Goal: Task Accomplishment & Management: Use online tool/utility

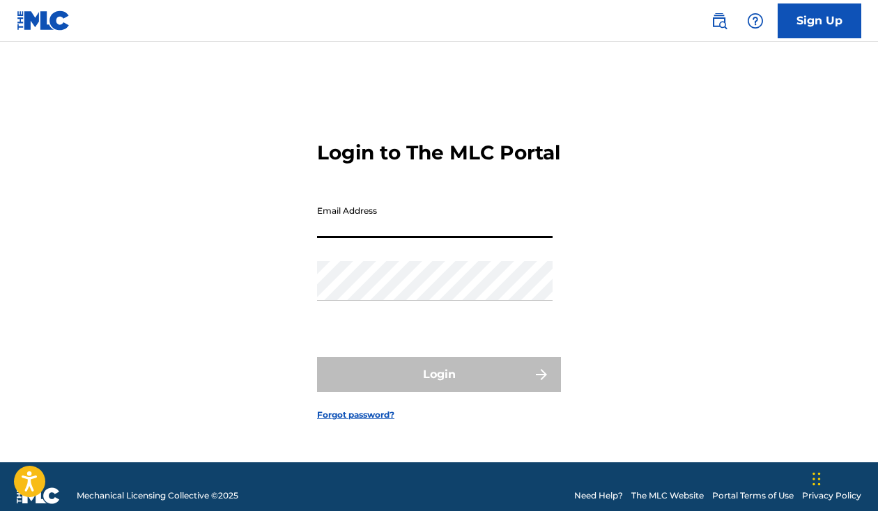
click at [353, 238] on input "Email Address" at bounding box center [435, 219] width 236 height 40
type input "[EMAIL_ADDRESS][DOMAIN_NAME]"
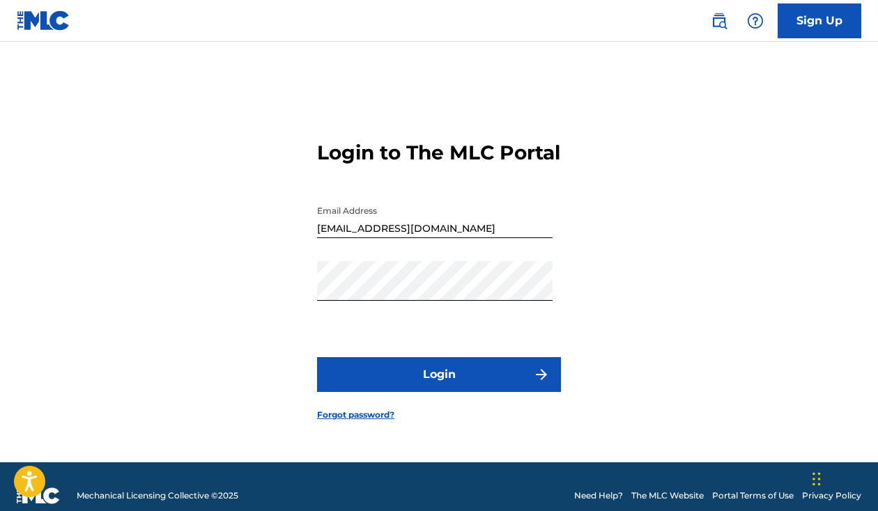
click at [452, 383] on button "Login" at bounding box center [439, 374] width 244 height 35
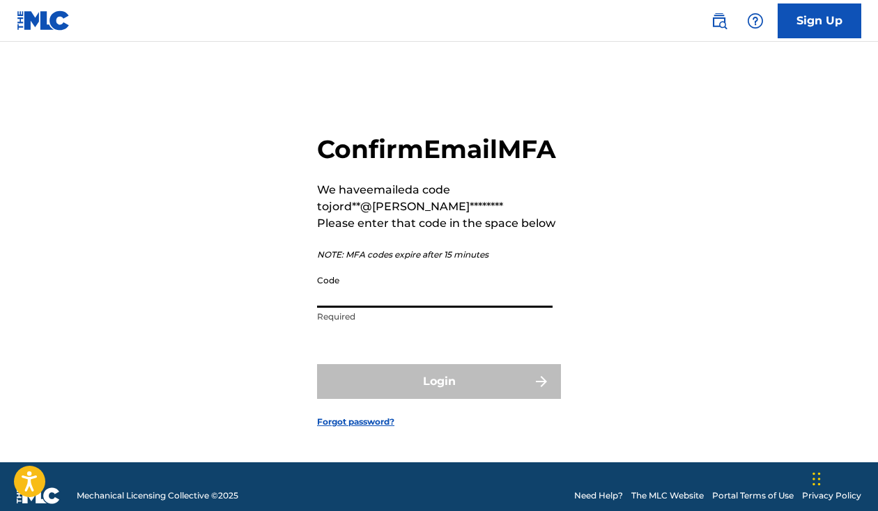
click at [357, 308] on input "Code" at bounding box center [435, 288] width 236 height 40
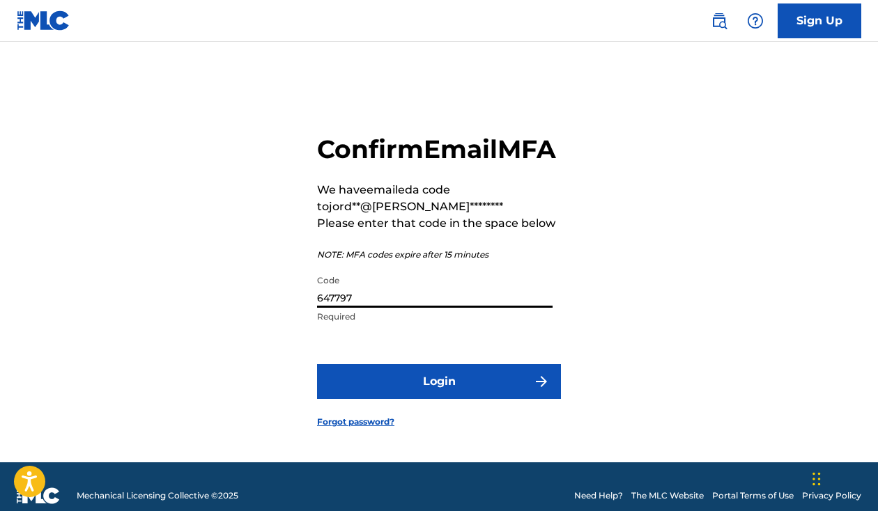
type input "647797"
click at [387, 399] on button "Login" at bounding box center [439, 381] width 244 height 35
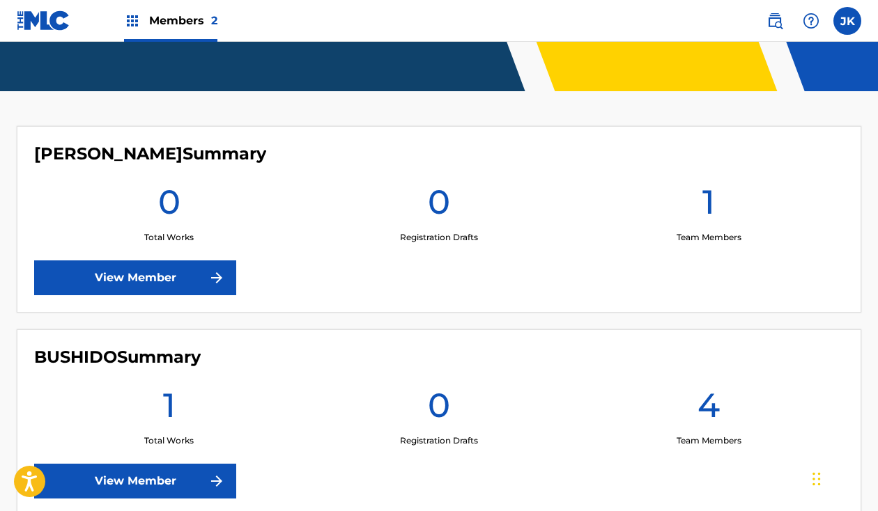
scroll to position [406, 0]
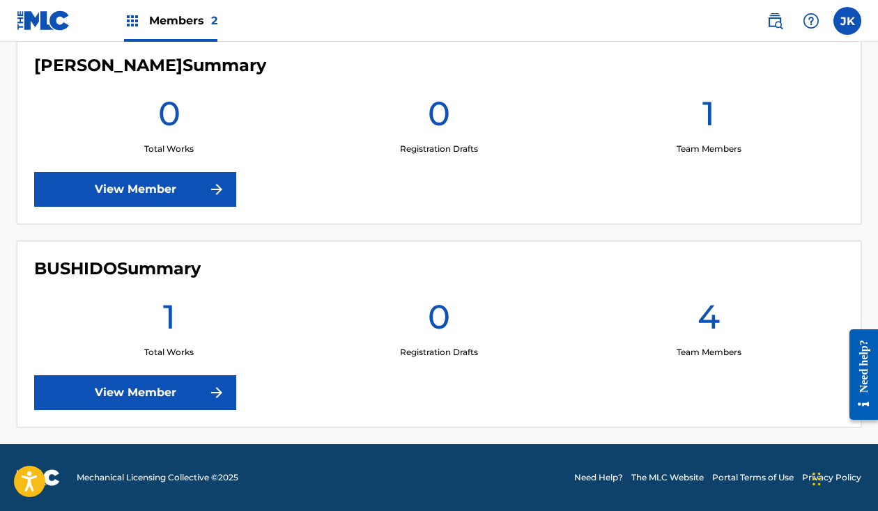
click at [148, 394] on link "View Member" at bounding box center [135, 393] width 202 height 35
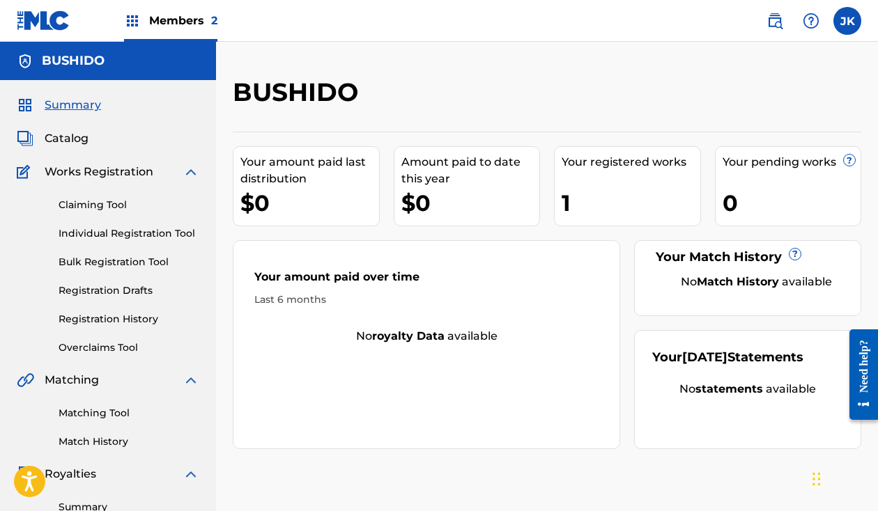
click at [107, 211] on link "Claiming Tool" at bounding box center [129, 205] width 141 height 15
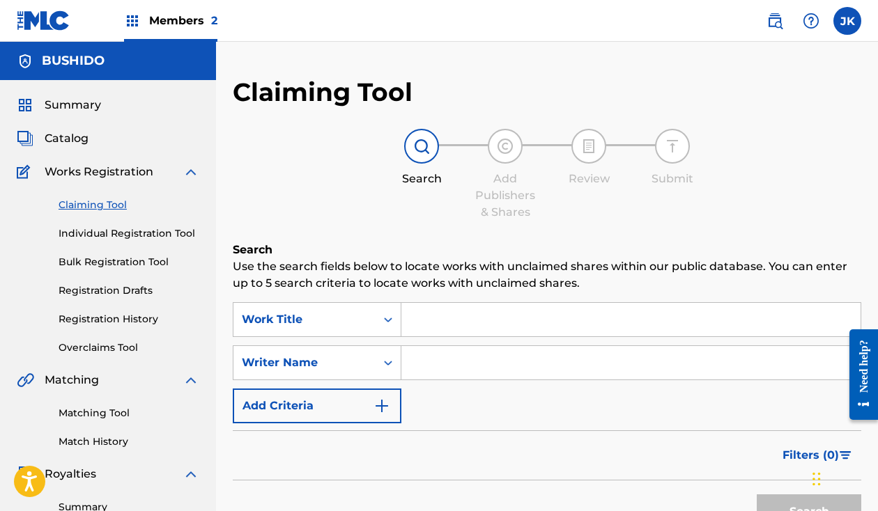
click at [449, 368] on input "Search Form" at bounding box center [630, 362] width 459 height 33
type input "[PERSON_NAME]"
click at [794, 503] on button "Search" at bounding box center [809, 512] width 105 height 35
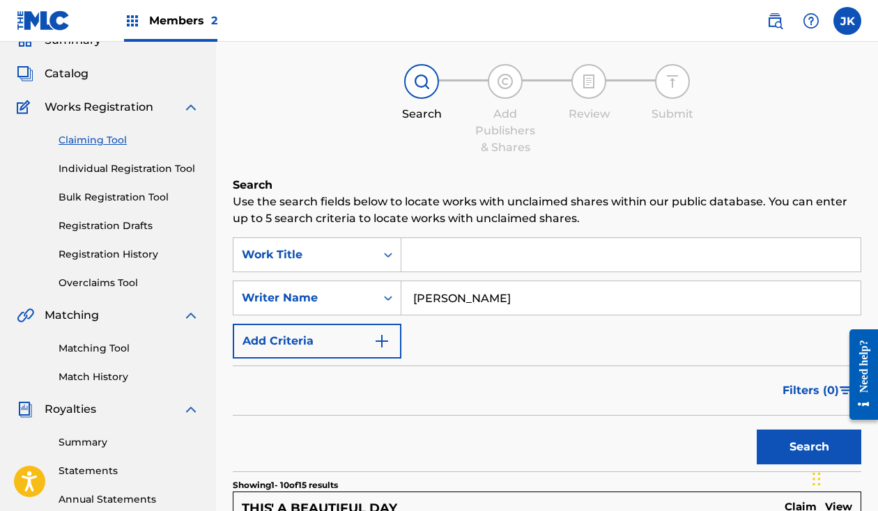
scroll to position [66, 0]
click at [803, 443] on button "Search" at bounding box center [809, 446] width 105 height 35
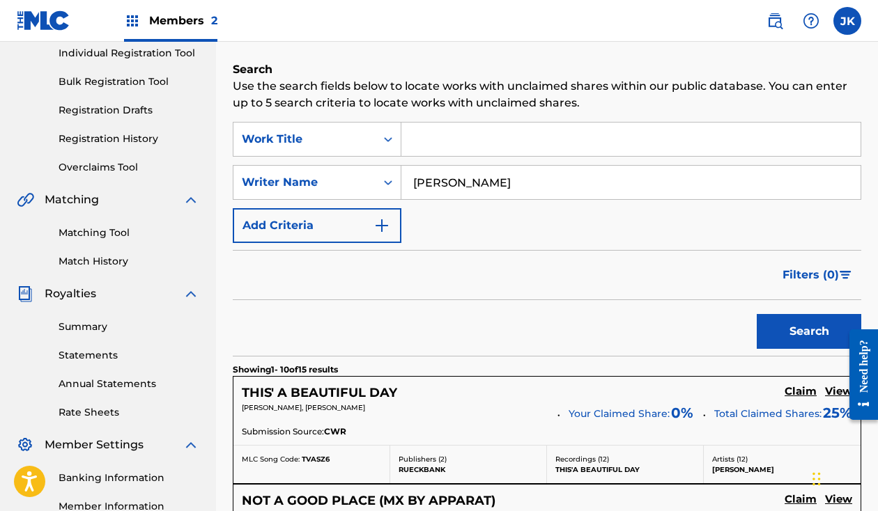
scroll to position [181, 0]
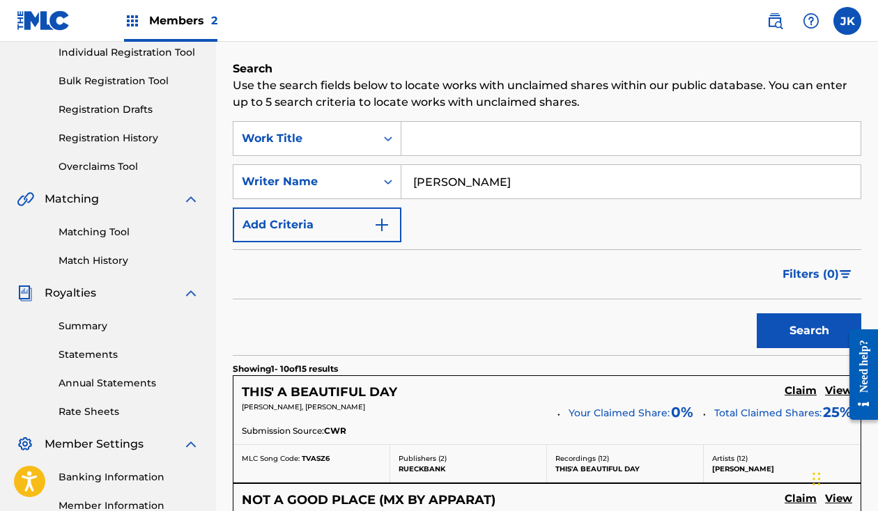
click at [831, 390] on h5 "View" at bounding box center [838, 391] width 27 height 13
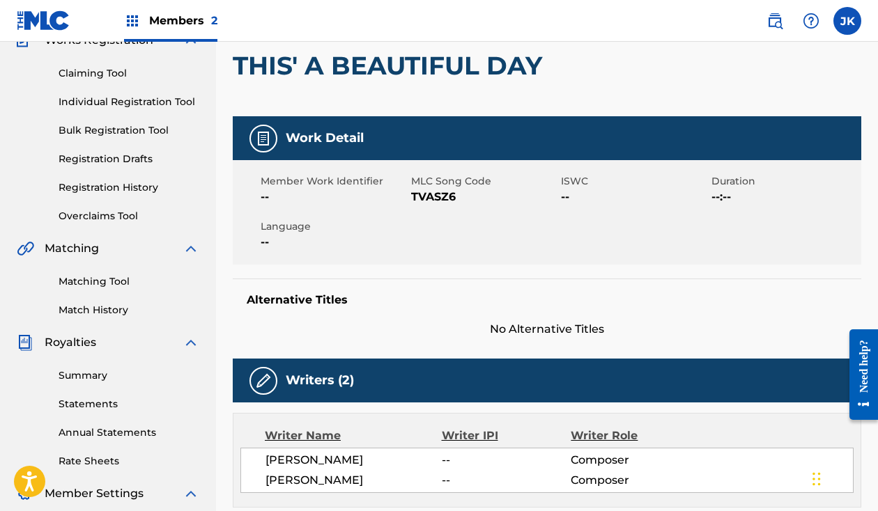
scroll to position [185, 0]
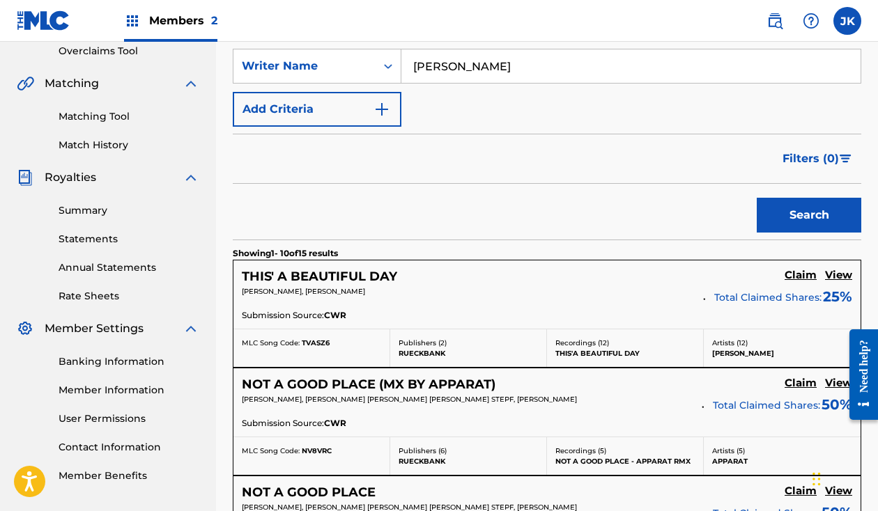
scroll to position [295, 0]
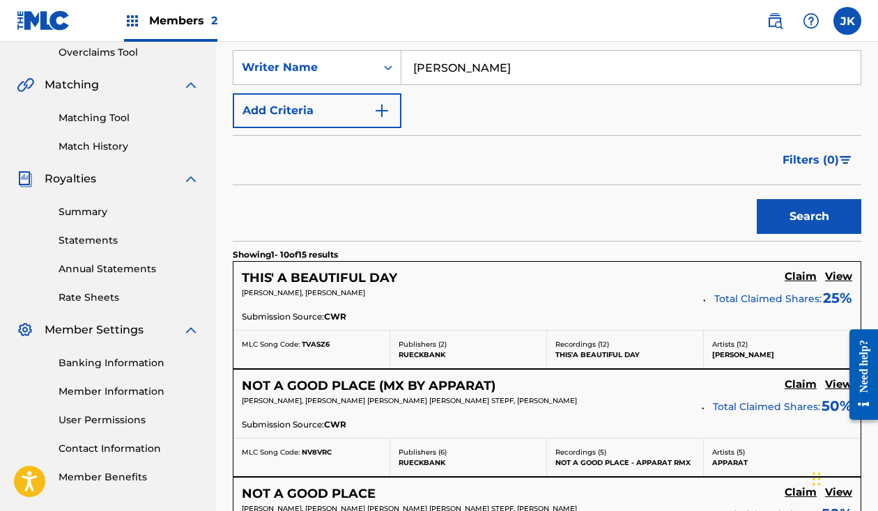
click at [839, 385] on div at bounding box center [858, 374] width 39 height 112
click at [836, 387] on h5 "View" at bounding box center [838, 384] width 27 height 13
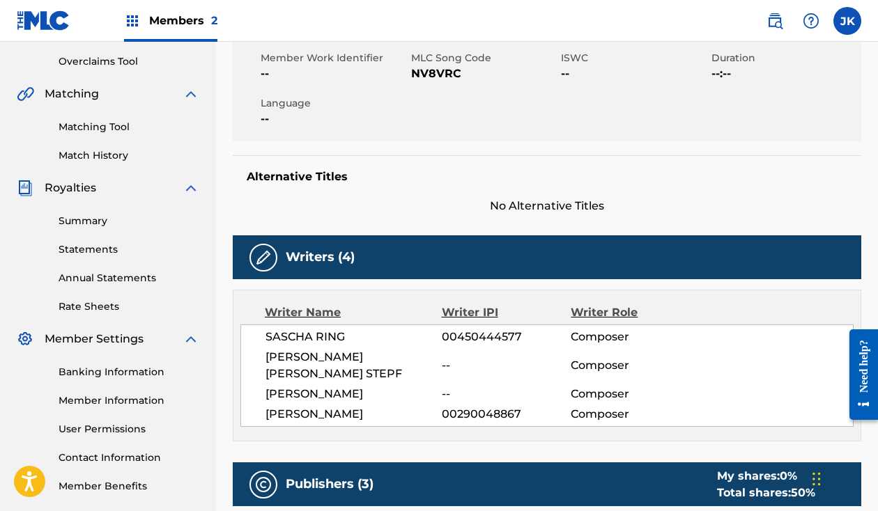
scroll to position [316, 0]
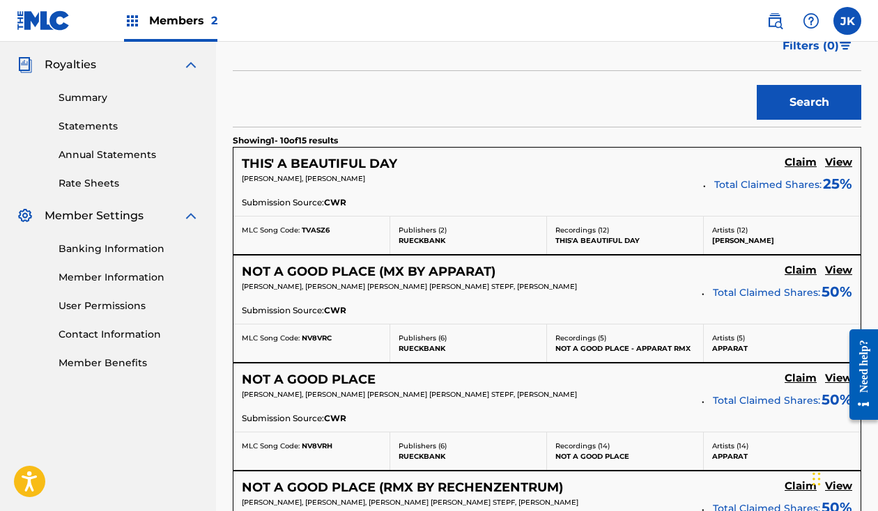
scroll to position [411, 0]
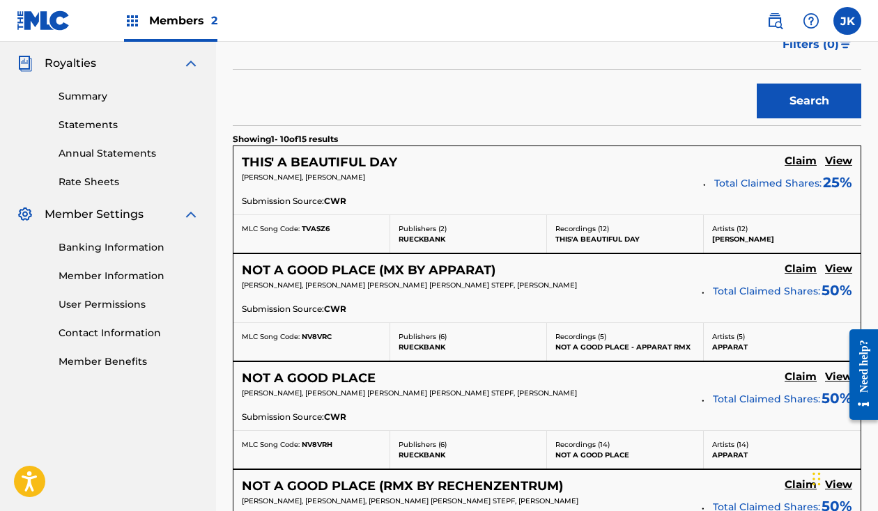
click at [836, 376] on h5 "View" at bounding box center [838, 377] width 27 height 13
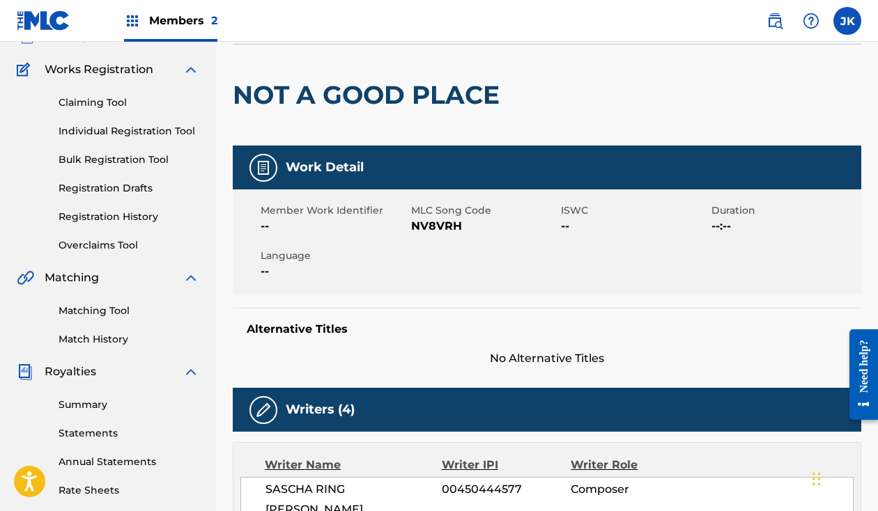
scroll to position [199, 0]
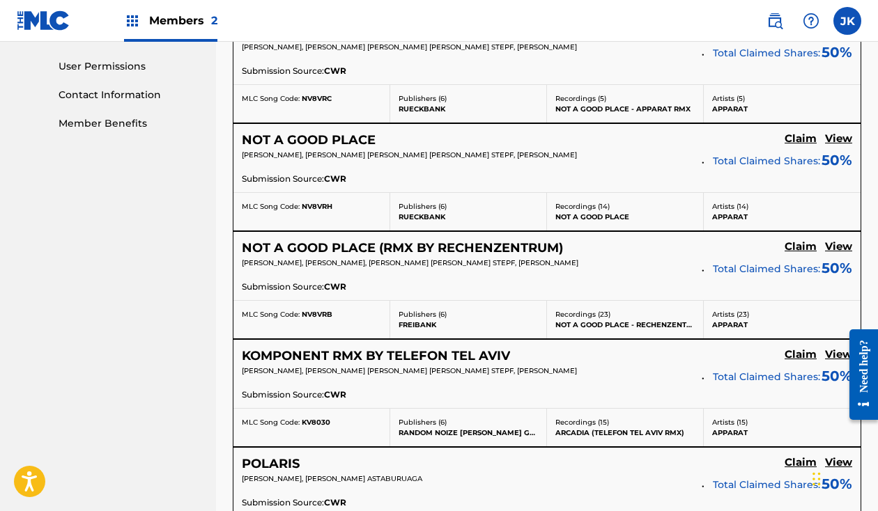
scroll to position [652, 0]
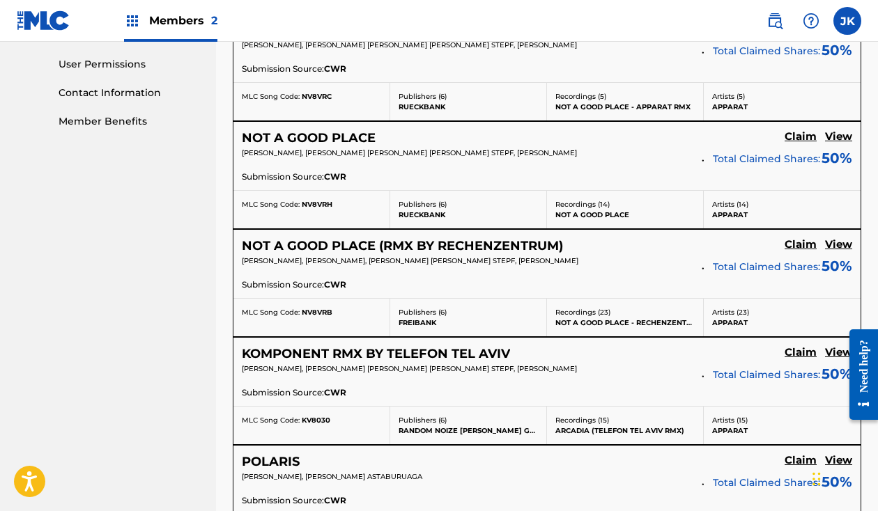
click at [841, 353] on div at bounding box center [858, 374] width 39 height 112
click at [834, 355] on h5 "View" at bounding box center [838, 352] width 27 height 13
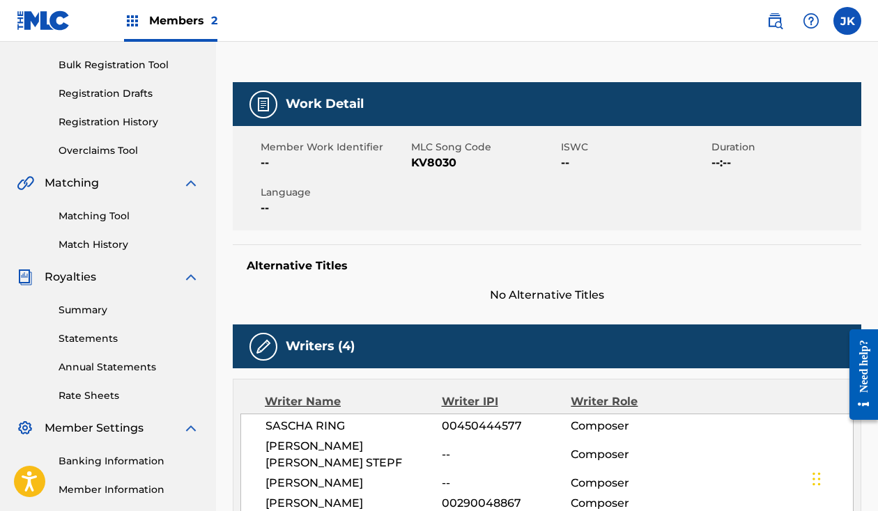
scroll to position [245, 0]
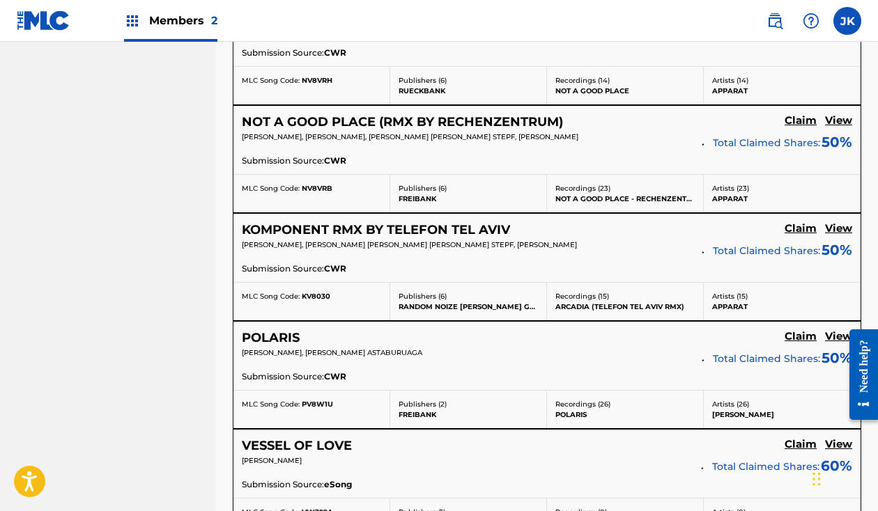
scroll to position [953, 0]
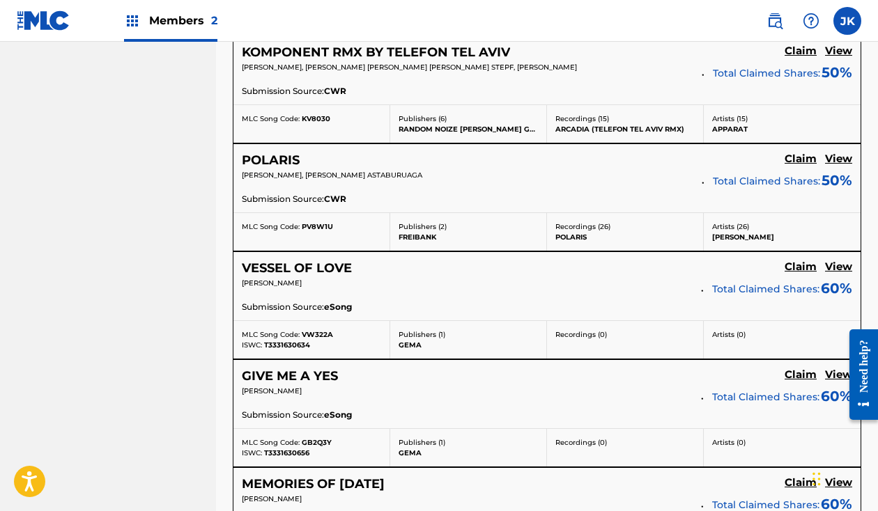
click at [833, 369] on h5 "View" at bounding box center [838, 375] width 27 height 13
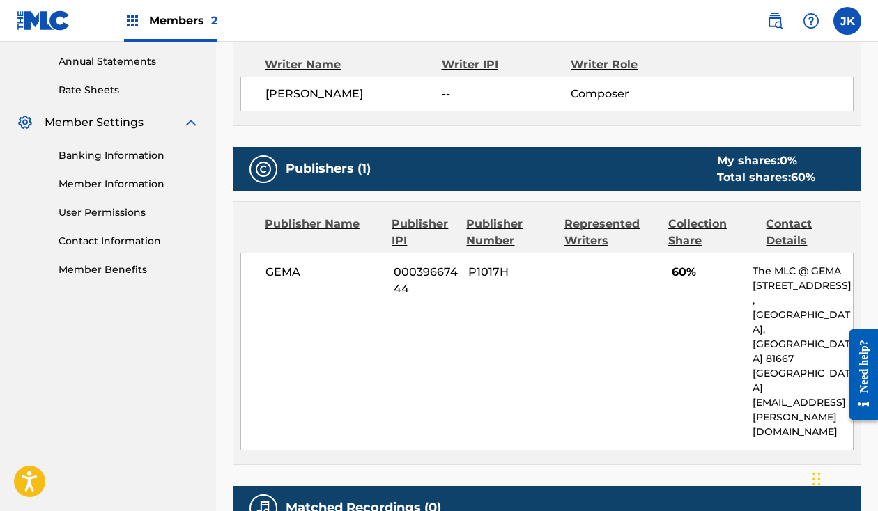
scroll to position [615, 0]
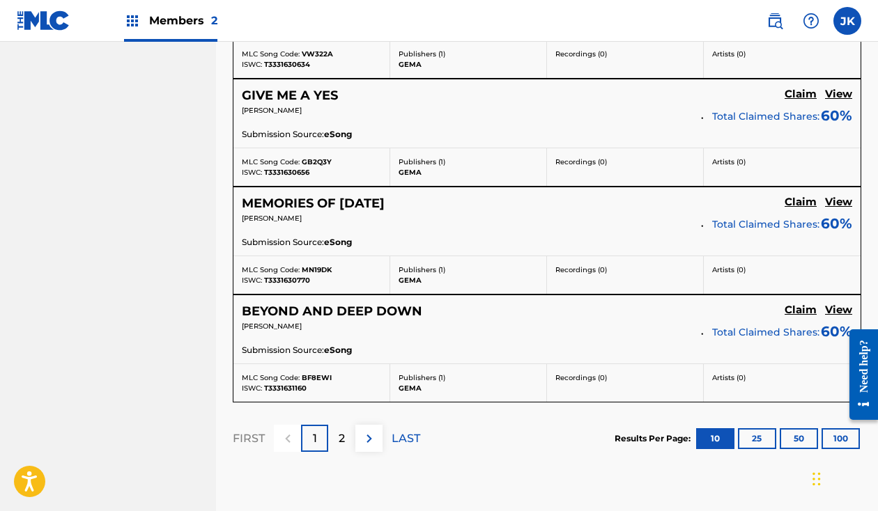
scroll to position [1334, 0]
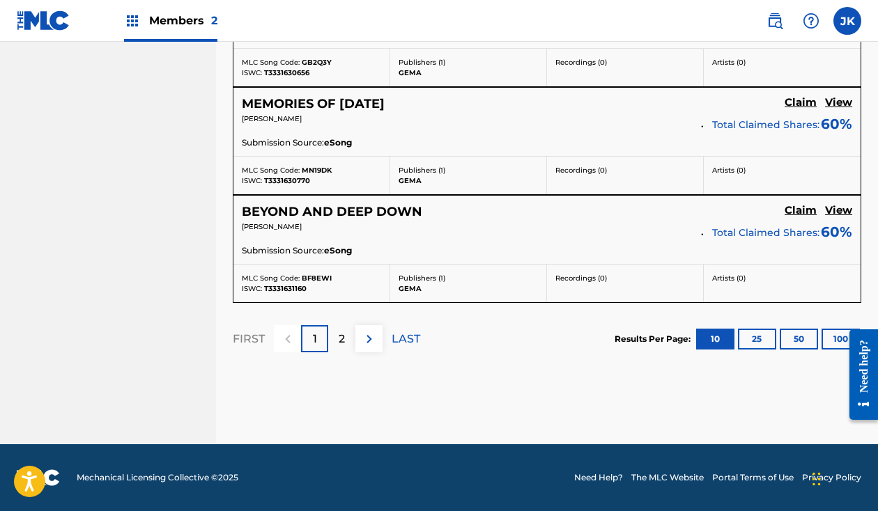
click at [840, 102] on h5 "View" at bounding box center [838, 102] width 27 height 13
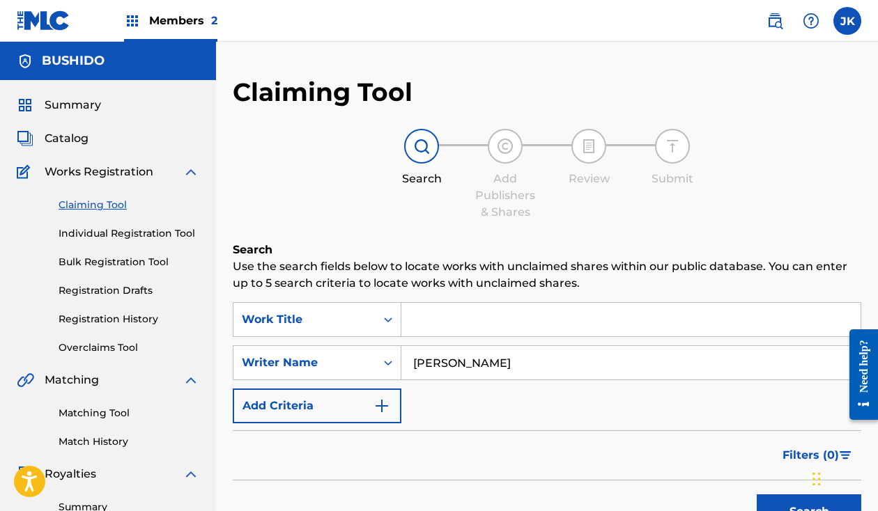
scroll to position [1254, 0]
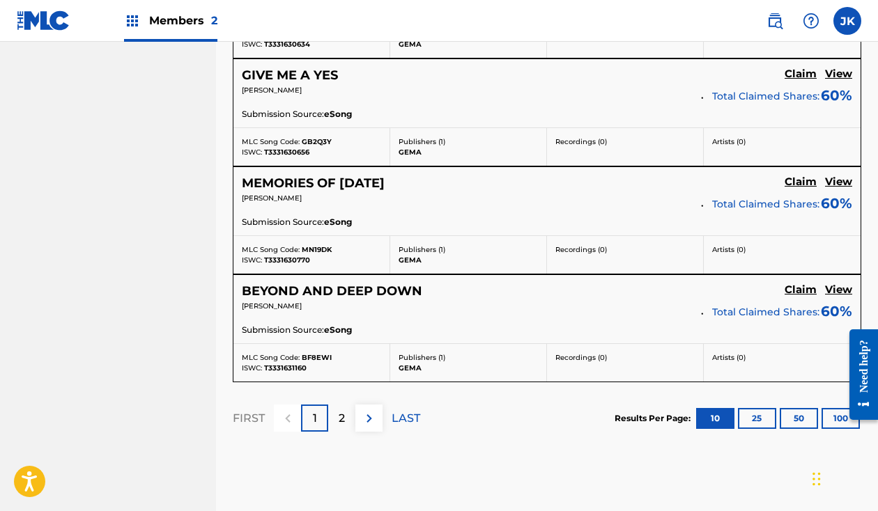
click at [346, 416] on div "2" at bounding box center [341, 418] width 27 height 27
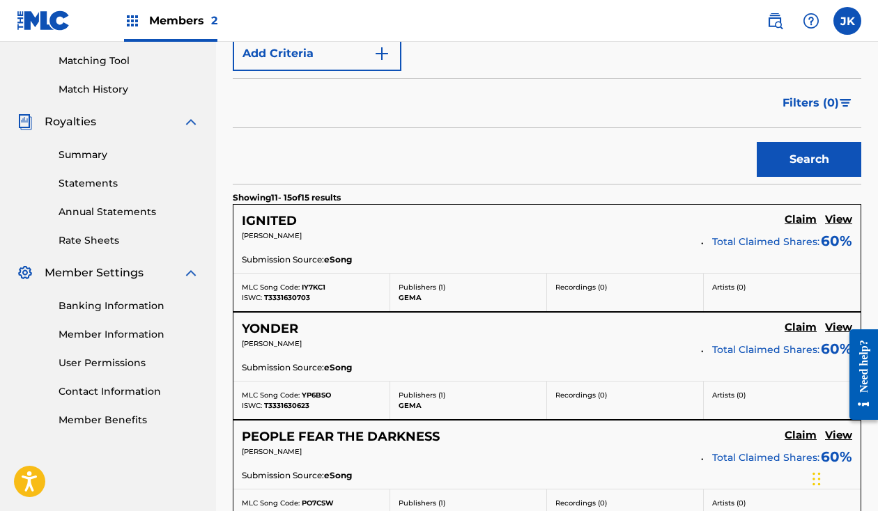
scroll to position [794, 0]
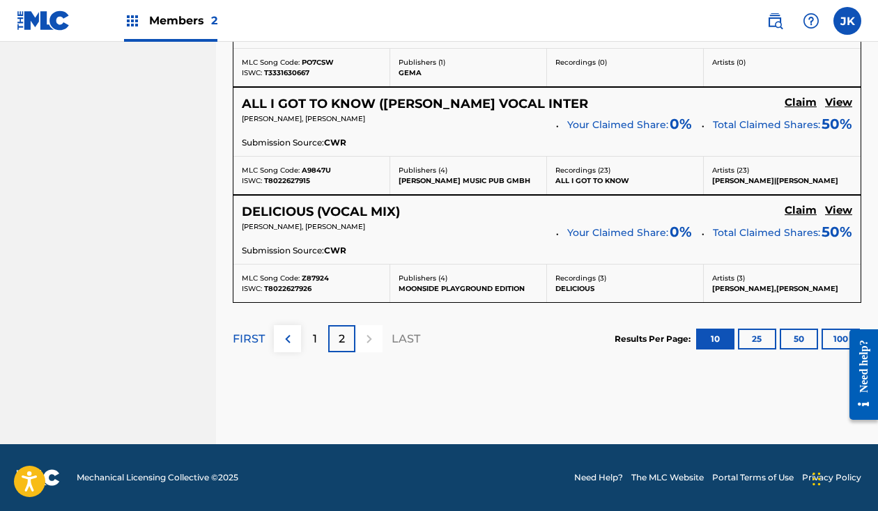
click at [836, 102] on h5 "View" at bounding box center [838, 102] width 27 height 13
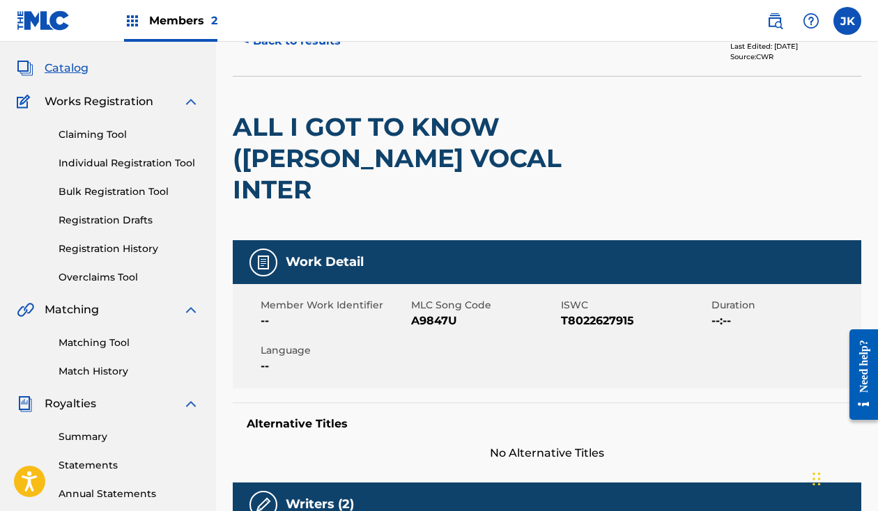
scroll to position [213, 0]
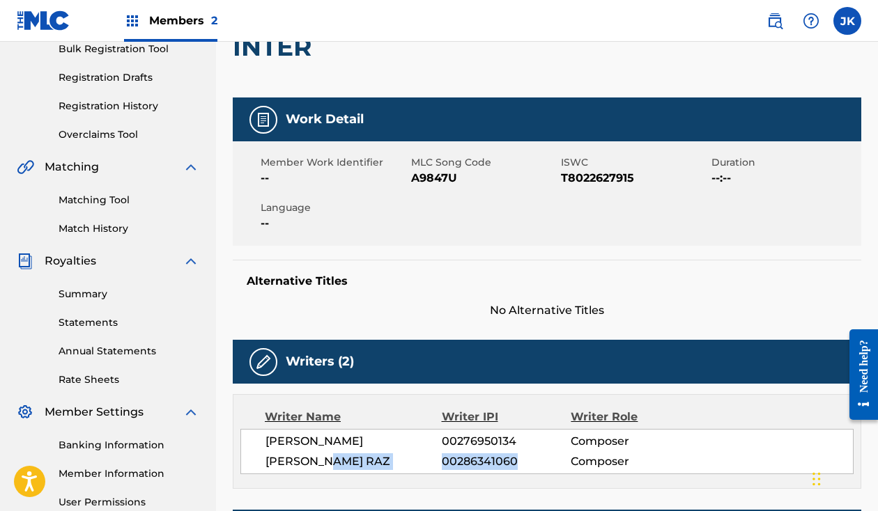
drag, startPoint x: 521, startPoint y: 428, endPoint x: 438, endPoint y: 433, distance: 83.1
click at [438, 454] on div "[PERSON_NAME] RAZ 00286341060 Composer" at bounding box center [558, 462] width 587 height 17
copy div "00286341060"
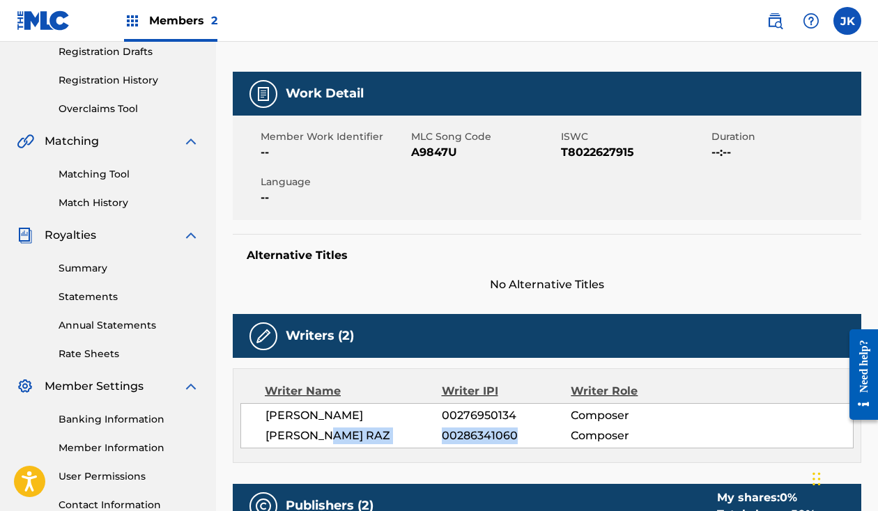
scroll to position [100, 0]
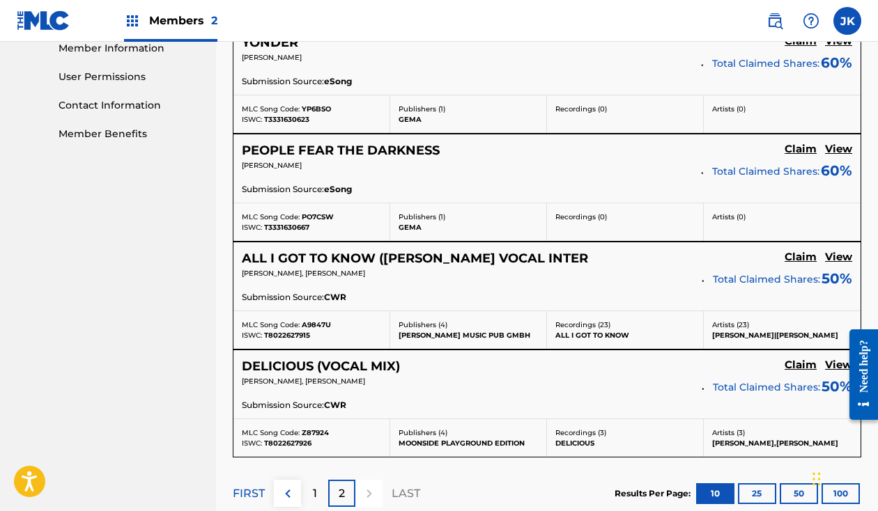
scroll to position [638, 0]
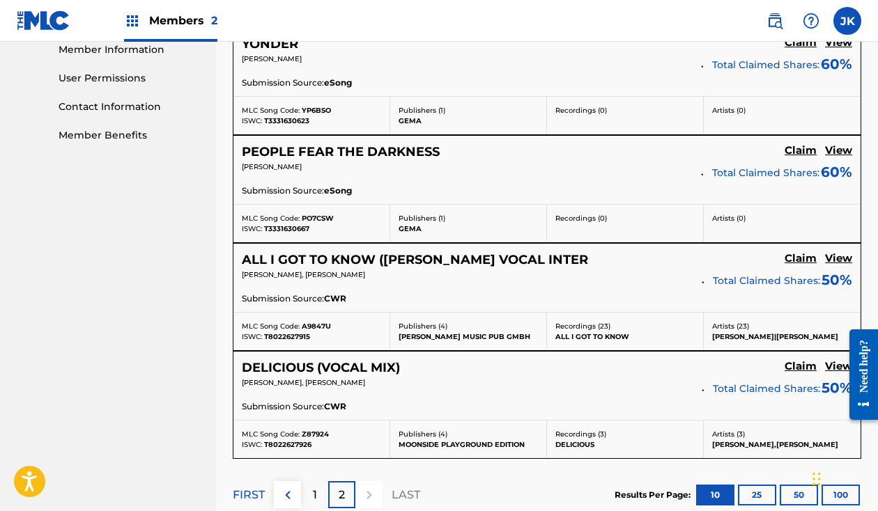
click at [839, 152] on h5 "View" at bounding box center [838, 150] width 27 height 13
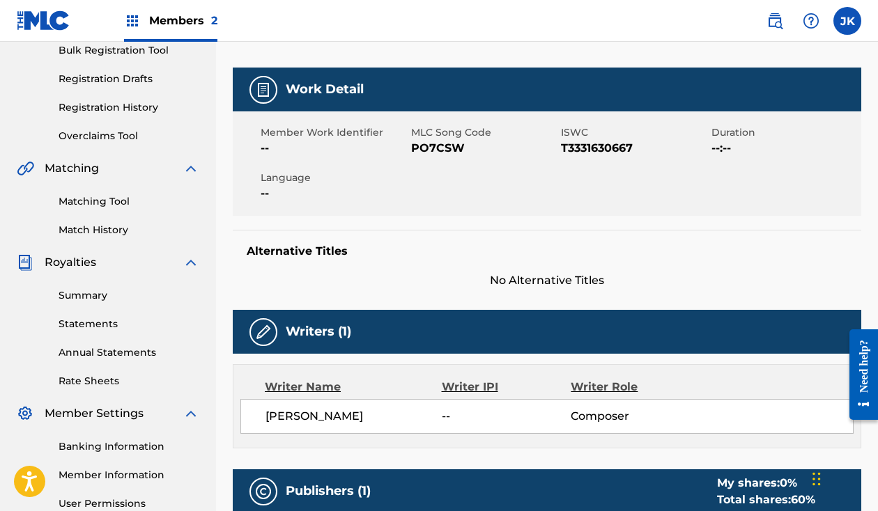
scroll to position [252, 0]
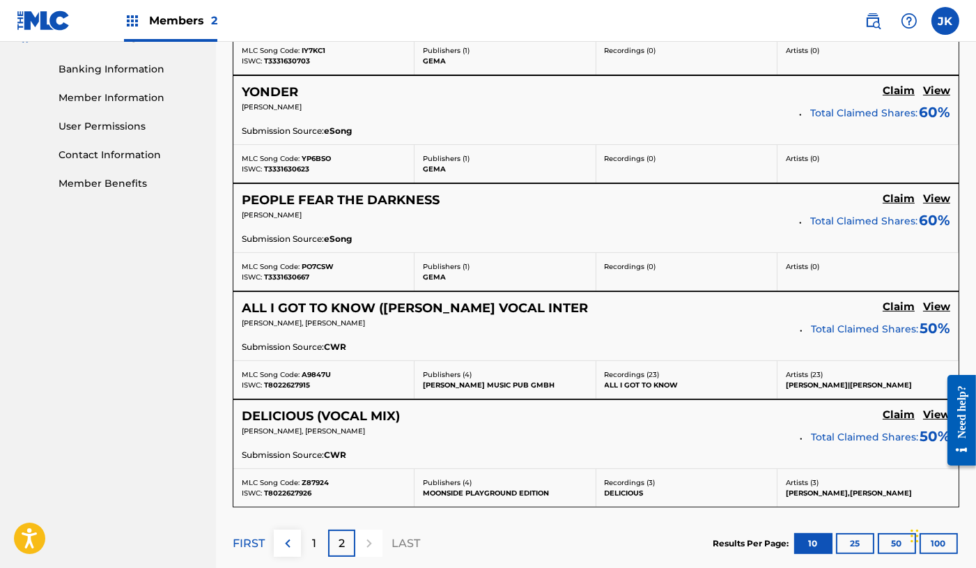
scroll to position [595, 0]
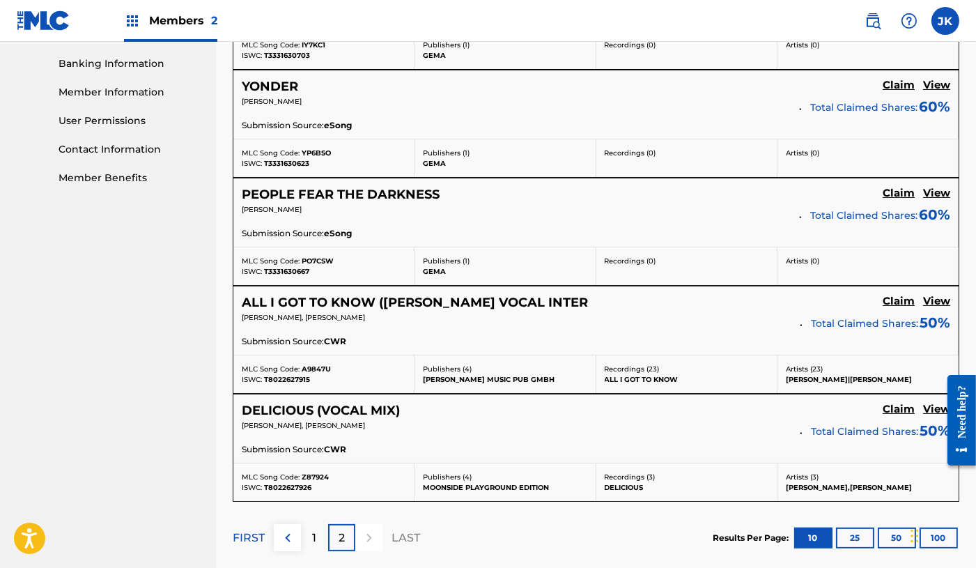
click at [877, 407] on h5 "View" at bounding box center [936, 409] width 27 height 13
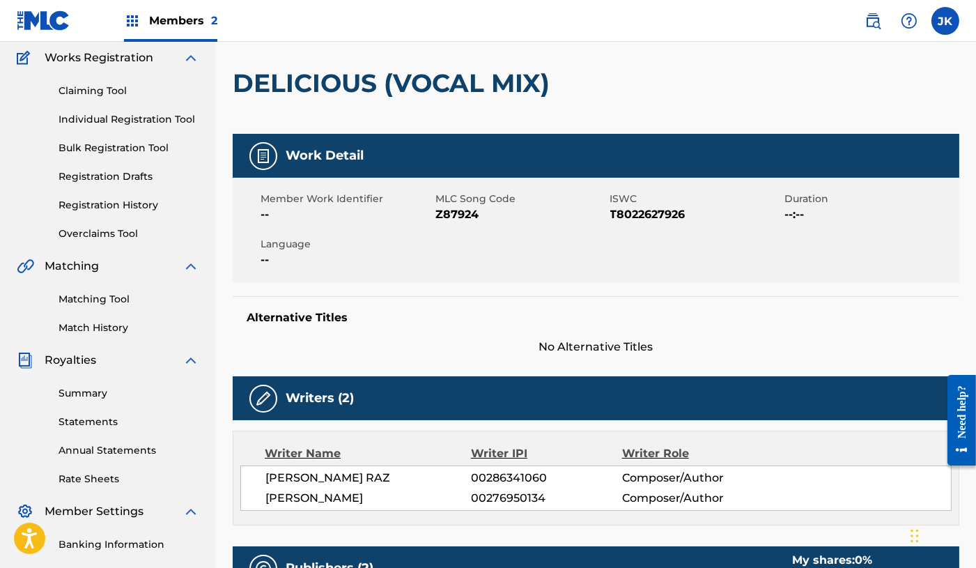
scroll to position [123, 0]
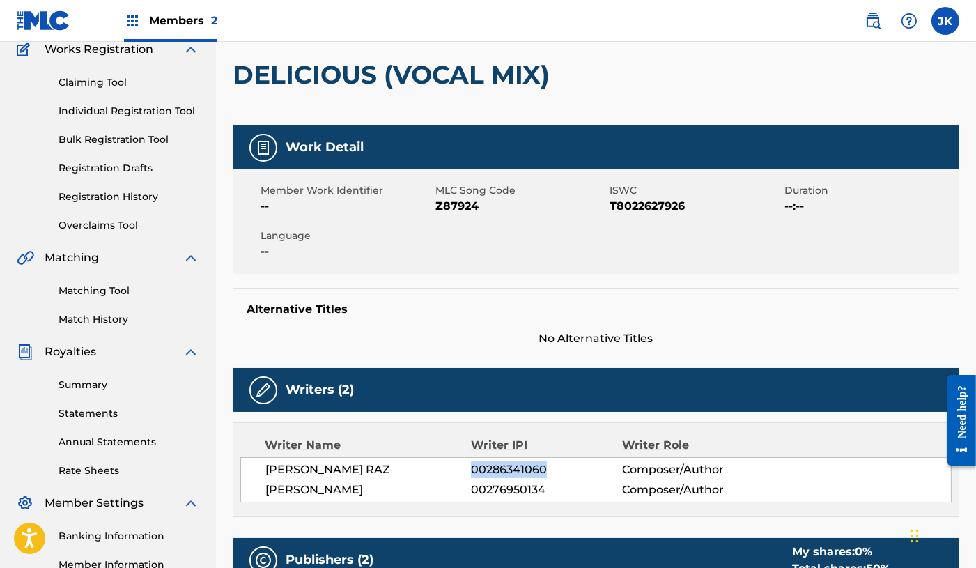
drag, startPoint x: 552, startPoint y: 467, endPoint x: 474, endPoint y: 468, distance: 78.0
click at [472, 467] on span "00286341060" at bounding box center [546, 469] width 151 height 17
copy span "00286341060"
